Goal: Information Seeking & Learning: Learn about a topic

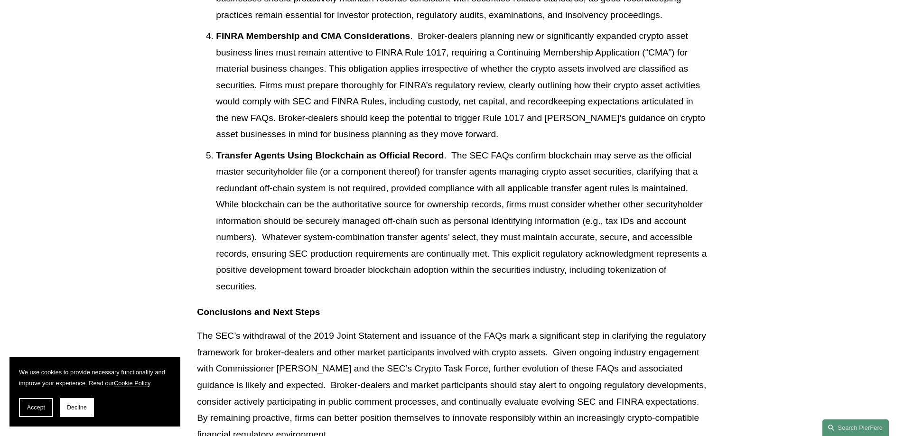
scroll to position [1978, 0]
click at [47, 401] on button "Accept" at bounding box center [36, 407] width 34 height 19
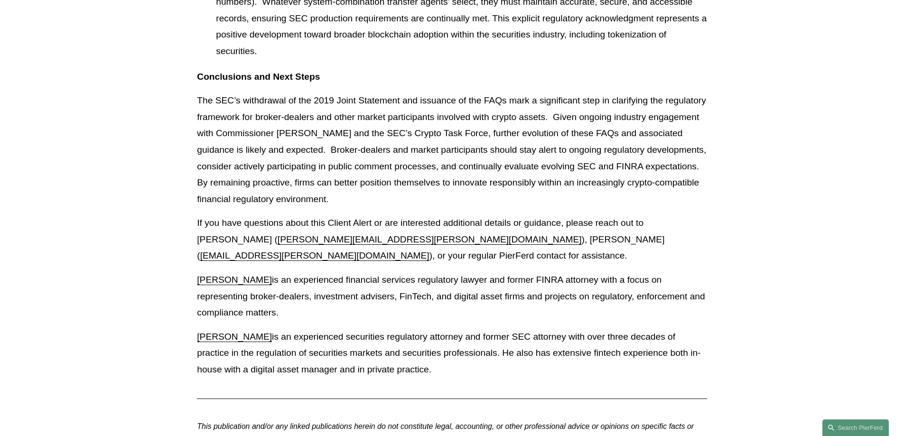
scroll to position [2227, 0]
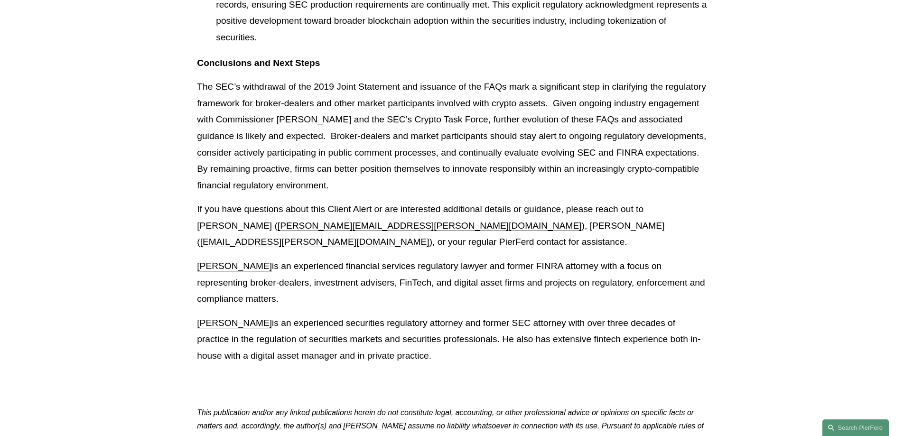
click at [356, 226] on p "If you have questions about this Client Alert or are interested additional deta…" at bounding box center [452, 225] width 510 height 49
click at [218, 318] on link "[PERSON_NAME]" at bounding box center [234, 323] width 75 height 10
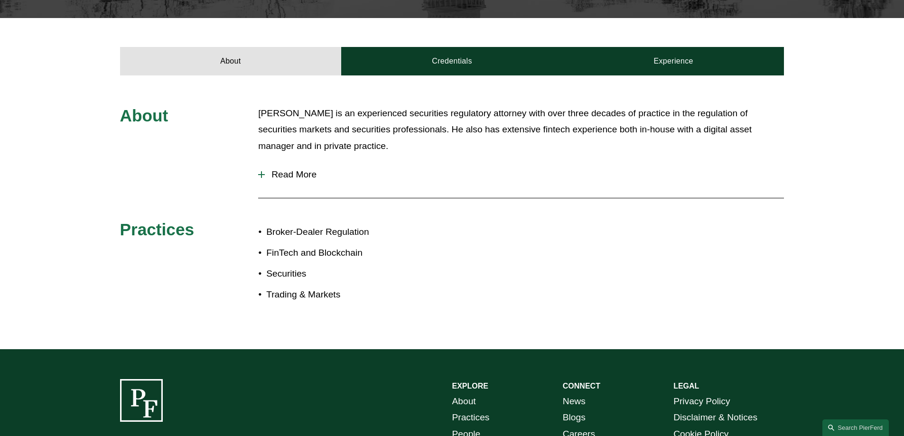
scroll to position [306, 0]
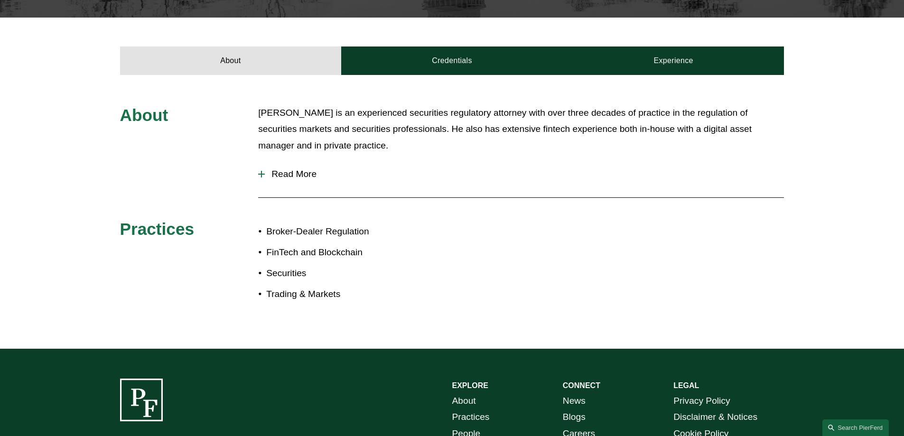
click at [298, 175] on span "Read More" at bounding box center [524, 174] width 519 height 10
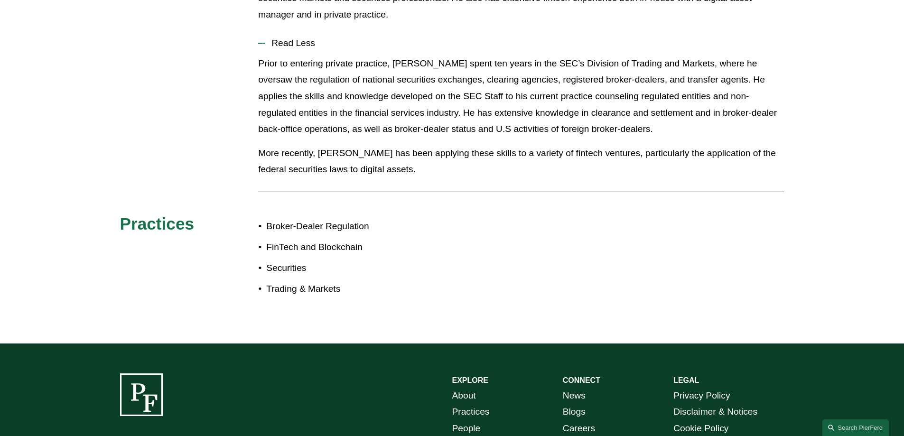
scroll to position [265, 0]
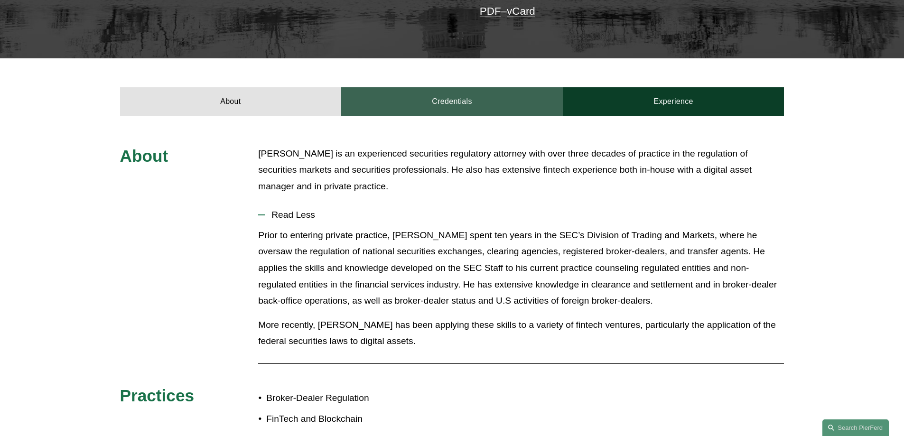
click at [407, 110] on link "Credentials" at bounding box center [452, 101] width 222 height 28
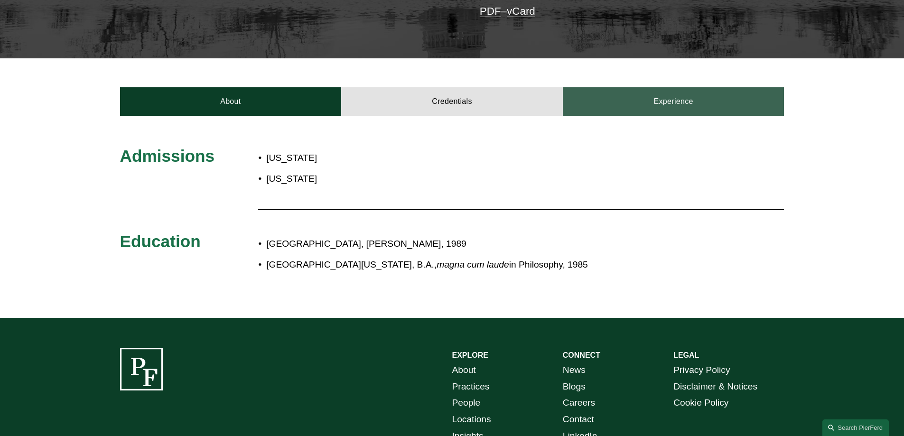
click at [621, 95] on link "Experience" at bounding box center [674, 101] width 222 height 28
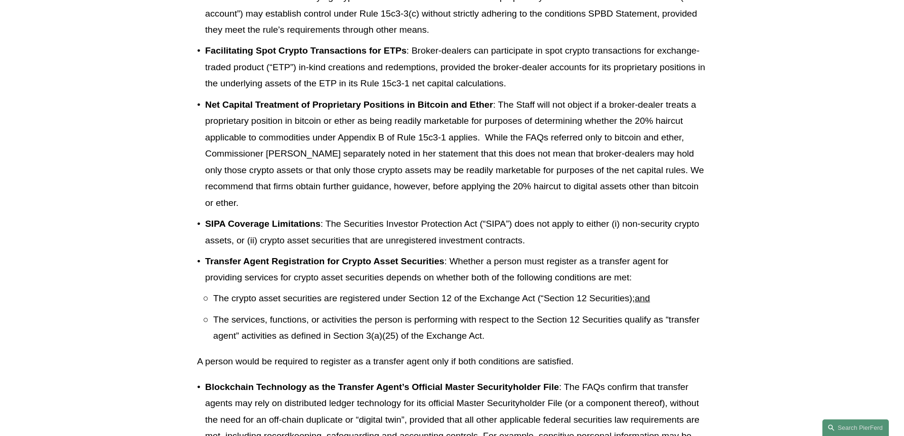
scroll to position [854, 0]
